Goal: Task Accomplishment & Management: Complete application form

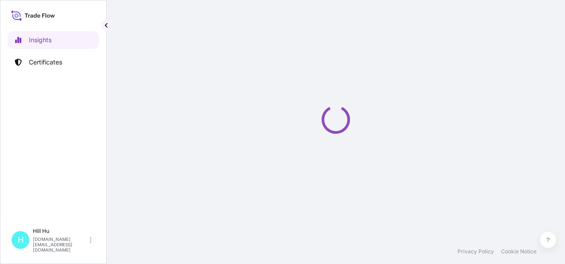
select select "2025"
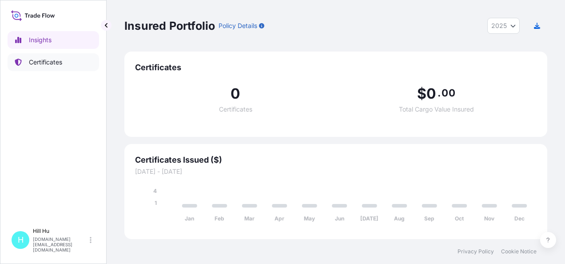
click at [36, 62] on p "Certificates" at bounding box center [45, 62] width 33 height 9
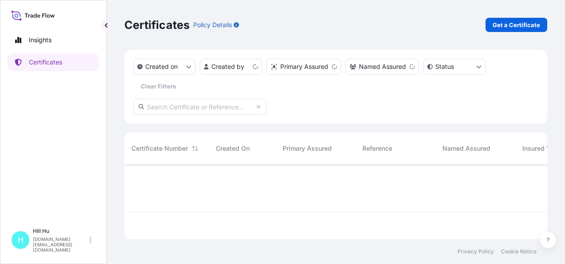
scroll to position [73, 416]
click at [517, 28] on p "Get a Certificate" at bounding box center [516, 24] width 48 height 9
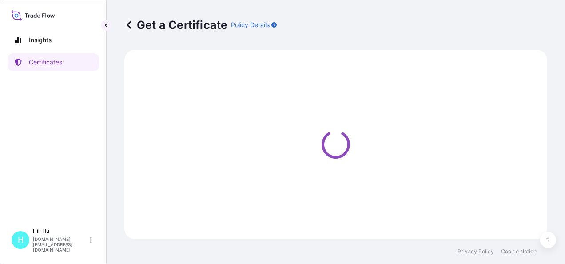
select select "Sea"
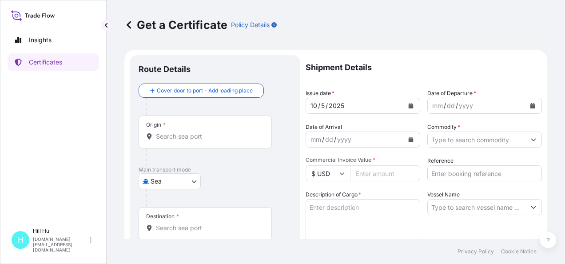
click at [183, 139] on input "Origin *" at bounding box center [208, 136] width 105 height 9
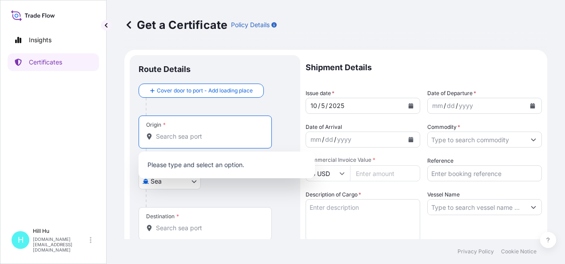
type input "s"
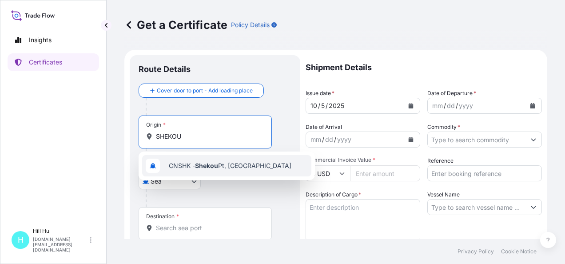
click at [187, 167] on span "CNSHK - Shekou Pt, [GEOGRAPHIC_DATA]" at bounding box center [230, 165] width 123 height 9
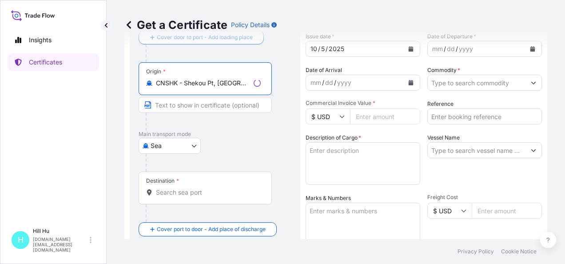
scroll to position [89, 0]
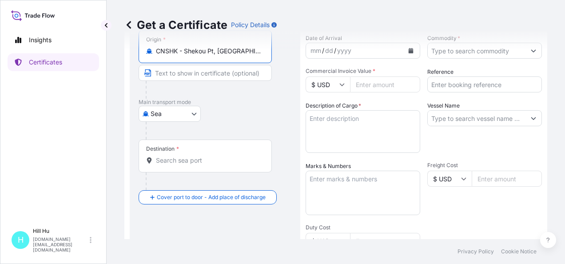
type input "CNSHK - Shekou Pt, [GEOGRAPHIC_DATA]"
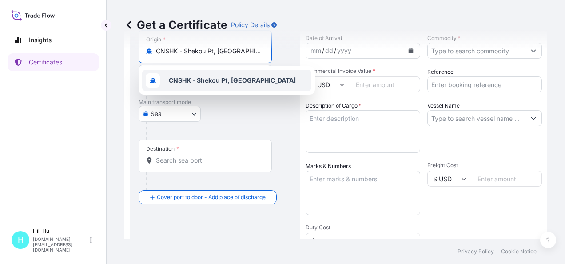
click at [187, 81] on b "CNSHK - Shekou Pt, [GEOGRAPHIC_DATA]" at bounding box center [232, 80] width 127 height 8
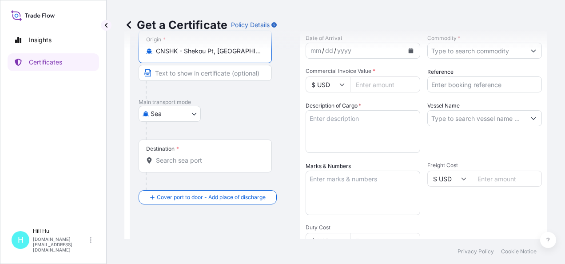
click at [167, 156] on input "Destination *" at bounding box center [208, 160] width 105 height 9
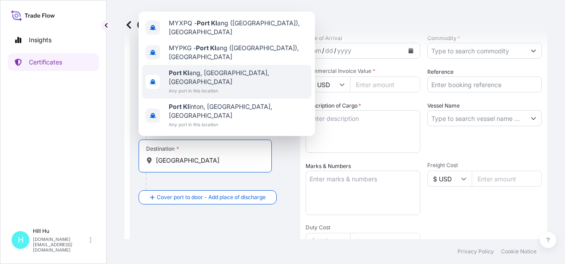
click at [208, 86] on span "Port [PERSON_NAME], [GEOGRAPHIC_DATA], [GEOGRAPHIC_DATA]" at bounding box center [238, 77] width 139 height 18
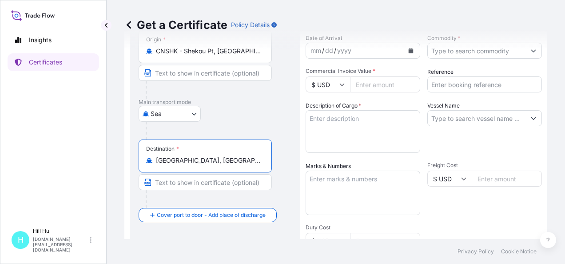
type input "[GEOGRAPHIC_DATA], [GEOGRAPHIC_DATA], [GEOGRAPHIC_DATA]"
click at [345, 87] on input "$ USD" at bounding box center [328, 84] width 44 height 16
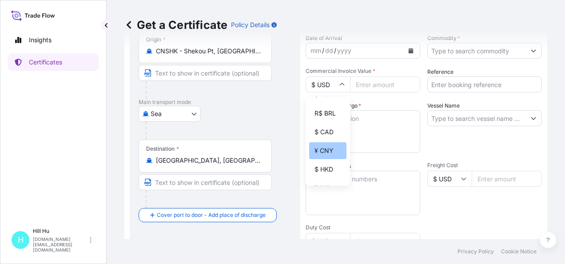
click at [325, 157] on div "¥ CNY" at bounding box center [327, 150] width 37 height 17
type input "¥ CNY"
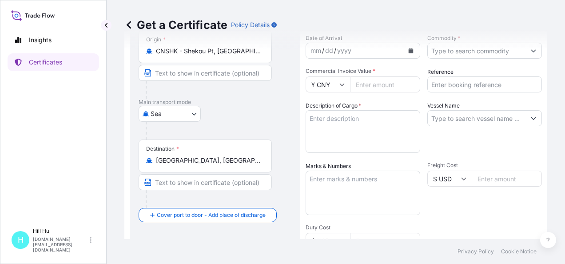
scroll to position [0, 0]
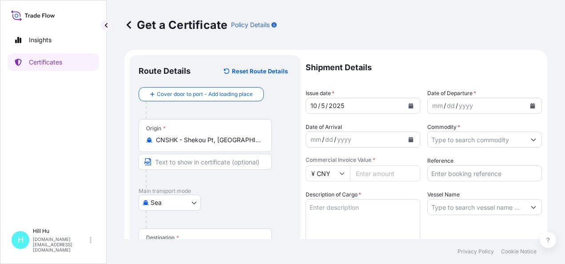
click at [530, 104] on icon "Calendar" at bounding box center [532, 105] width 5 height 5
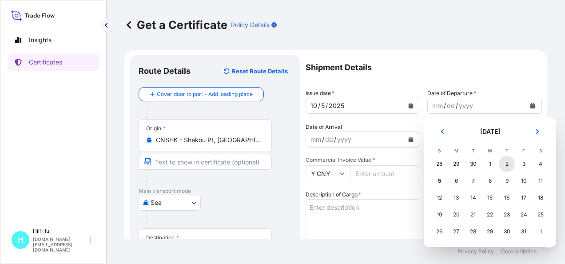
click at [508, 165] on div "2" at bounding box center [507, 164] width 16 height 16
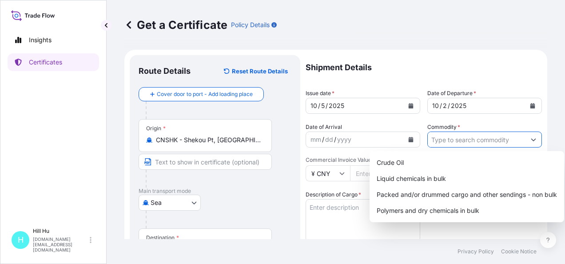
click at [467, 141] on input "Commodity *" at bounding box center [477, 139] width 98 height 16
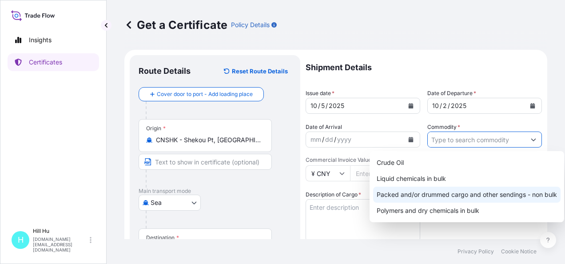
click at [434, 193] on div "Packed and/or drummed cargo and other sendings - non bulk" at bounding box center [466, 195] width 187 height 16
type input "Packed and/or drummed cargo and other sendings - non bulk"
click at [428, 198] on div "Packed and/or drummed cargo and other sendings - non bulk" at bounding box center [466, 195] width 187 height 16
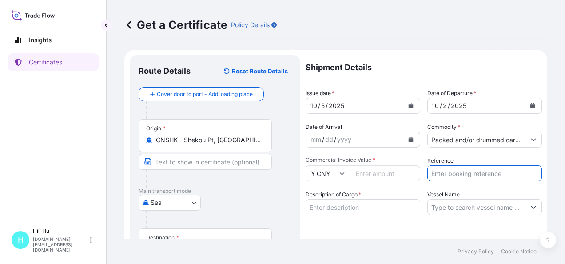
click at [435, 173] on input "Reference" at bounding box center [484, 173] width 115 height 16
paste input "5013244193"
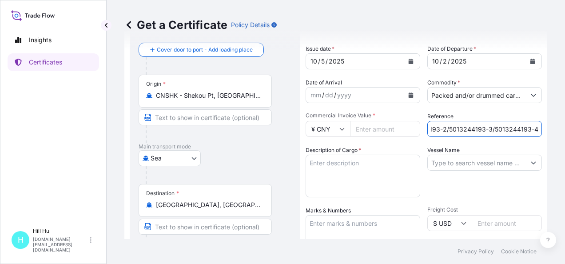
type input "5013244193-2/5013244193-3/5013244193-4"
click at [345, 166] on textarea "Description of Cargo *" at bounding box center [363, 176] width 115 height 43
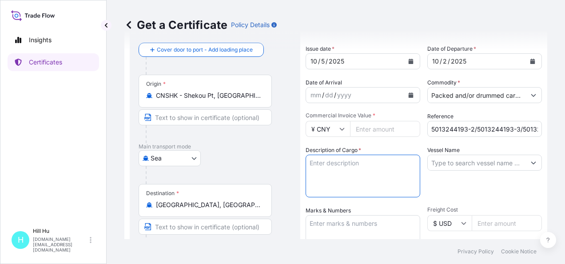
paste textarea "POLYFLAM [PERSON_NAME] 9180 NATURAL C1, BG25HT"
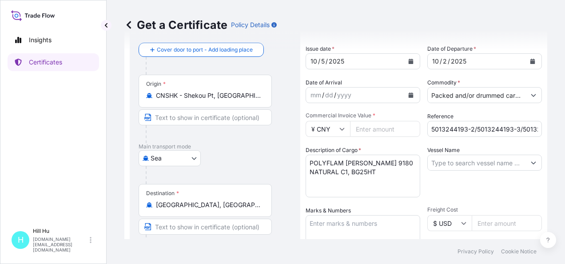
click at [310, 171] on textarea "POLYFLAM [PERSON_NAME] 9180 NATURAL C1, BG25HT" at bounding box center [363, 176] width 115 height 43
click at [360, 175] on textarea "POLYFLAM [PERSON_NAME] 9180 NATURAL C1, BG25HT" at bounding box center [363, 176] width 115 height 43
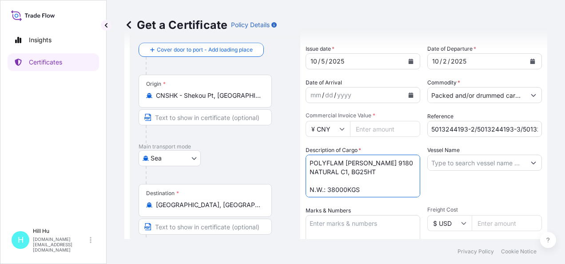
scroll to position [5, 0]
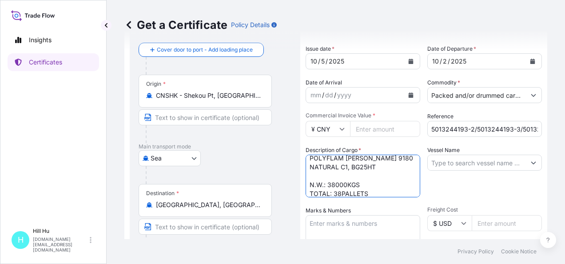
type textarea "POLYFLAM [PERSON_NAME] 9180 NATURAL C1, BG25HT N.W.: 38000KGS TOTAL: 38PALLETS"
click at [480, 168] on input "Vessel Name" at bounding box center [477, 163] width 98 height 16
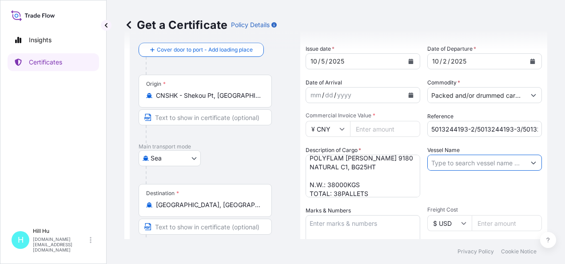
paste input "INTERASIA AMPLIFY"
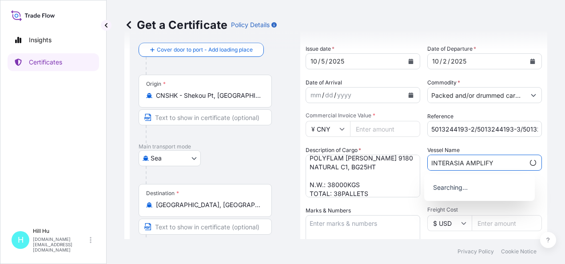
type input "INTERASIA AMPLIFY"
click at [419, 197] on div "Shipment Details Issue date * [DATE] Date of Departure * [DATE] Date of Arrival…" at bounding box center [424, 222] width 236 height 423
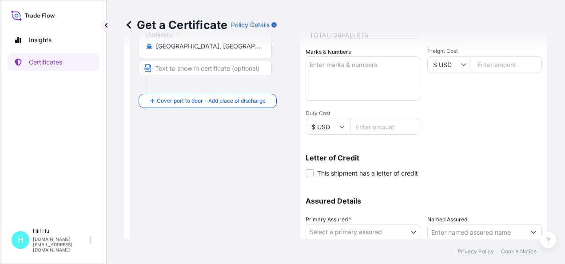
scroll to position [180, 0]
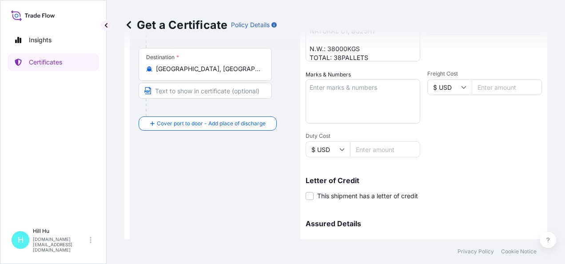
click at [348, 97] on textarea "Marks & Numbers" at bounding box center [363, 101] width 115 height 44
paste textarea "LYONDELLBASELL"
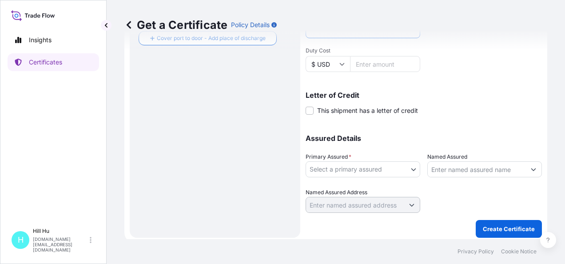
scroll to position [269, 0]
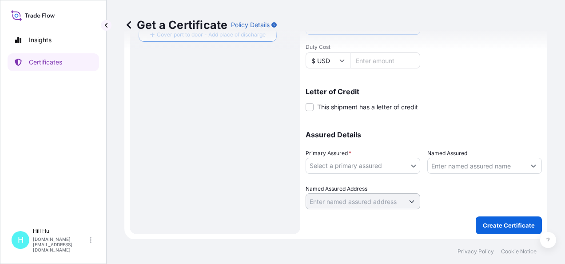
type textarea "LYONDELLBASELL"
click at [401, 163] on body "Insights Certificates [GEOGRAPHIC_DATA][DOMAIN_NAME][EMAIL_ADDRESS][DOMAIN_NAME…" at bounding box center [282, 132] width 565 height 264
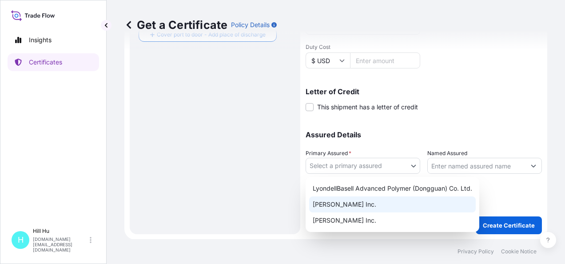
click at [336, 201] on div "[PERSON_NAME] Inc." at bounding box center [392, 204] width 167 height 16
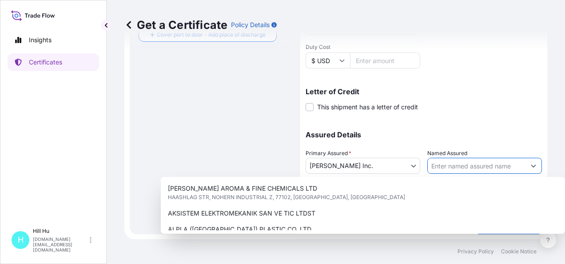
click at [472, 166] on input "Named Assured" at bounding box center [477, 166] width 98 height 16
paste input "LYONDELLBASELL ADVANCED POLYMER (DONGGUAN) CO. LTD."
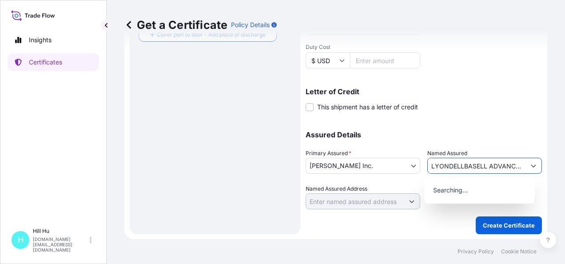
scroll to position [0, 105]
type input "LYONDELLBASELL ADVANCED POLYMER (DONGGUAN) CO. LTD."
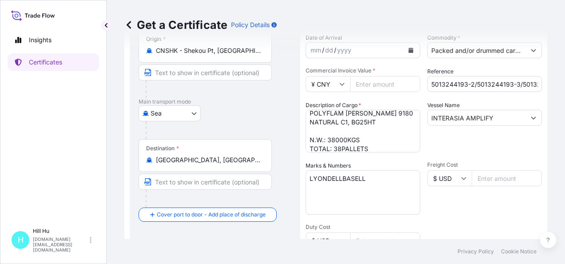
scroll to position [91, 0]
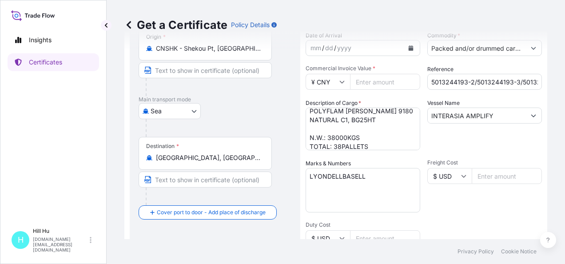
click at [383, 144] on textarea "POLYFLAM [PERSON_NAME] 9180 NATURAL C1, BG25HT N.W.: 38000KGS TOTAL: 38PALLETS" at bounding box center [363, 128] width 115 height 43
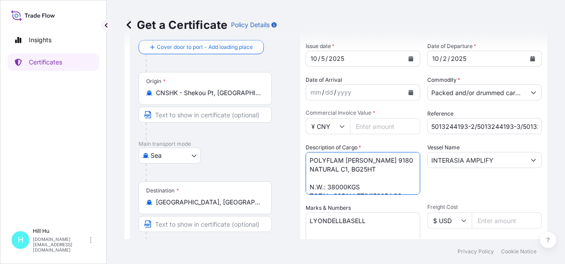
scroll to position [0, 0]
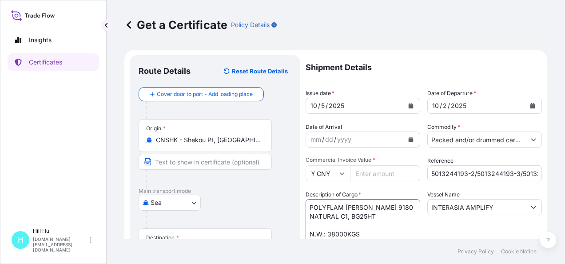
type textarea "POLYFLAM [PERSON_NAME] 9180 NATURAL C1, BG25HT N.W.: 38000KGS TOTAL: 38PALLETS/…"
click at [366, 175] on input "Commercial Invoice Value *" at bounding box center [385, 173] width 70 height 16
type input "1103897.72"
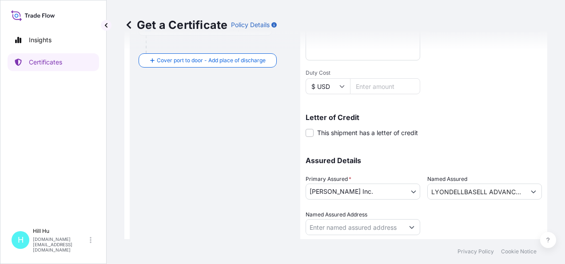
scroll to position [269, 0]
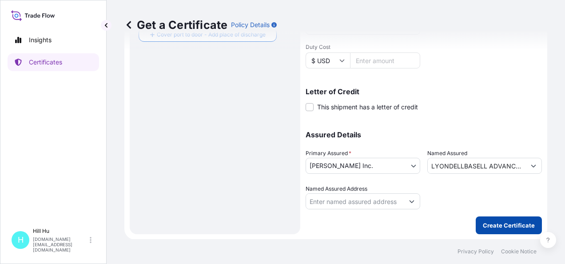
click at [509, 226] on p "Create Certificate" at bounding box center [509, 225] width 52 height 9
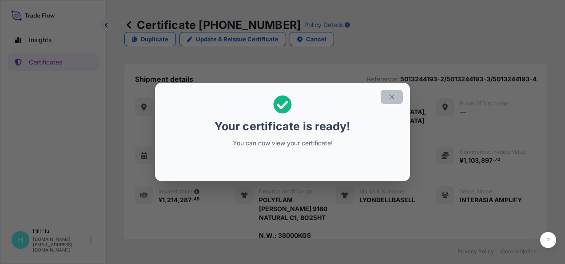
click at [393, 101] on button "button" at bounding box center [392, 97] width 22 height 14
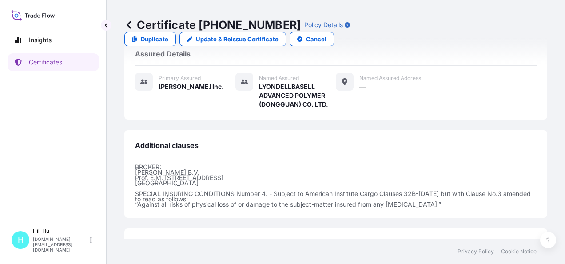
scroll to position [311, 0]
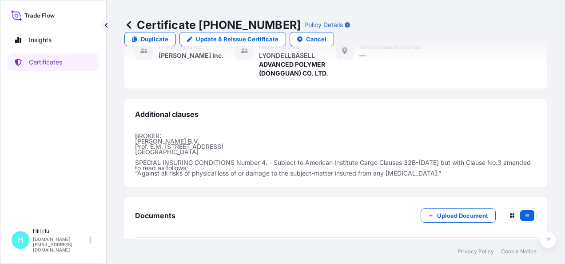
click at [164, 254] on span "Certificate" at bounding box center [175, 258] width 32 height 9
